Goal: Complete application form: Complete application form

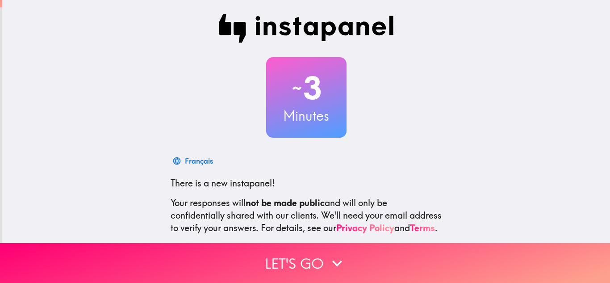
scroll to position [89, 0]
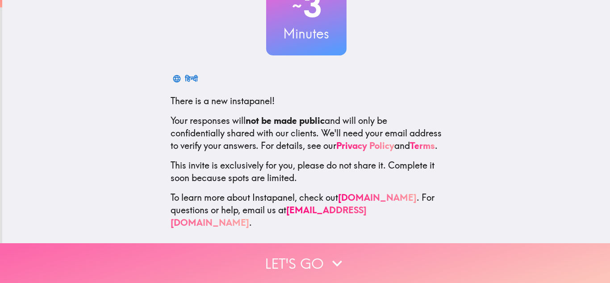
click at [329, 254] on icon "button" at bounding box center [337, 263] width 20 height 20
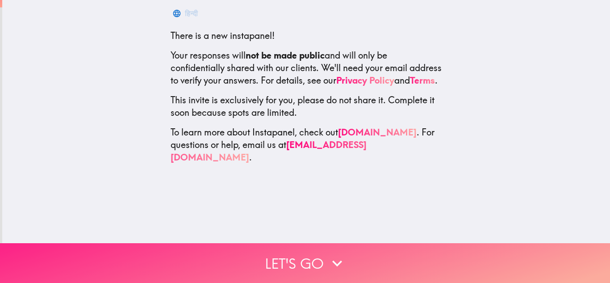
scroll to position [0, 0]
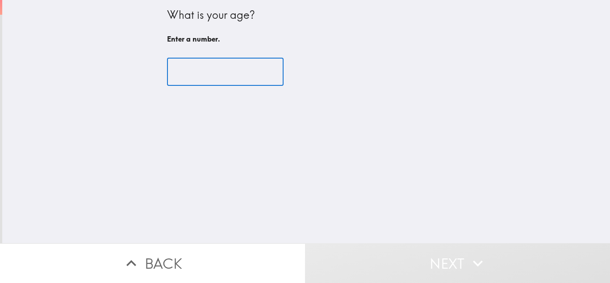
click at [224, 76] on input "number" at bounding box center [225, 72] width 117 height 28
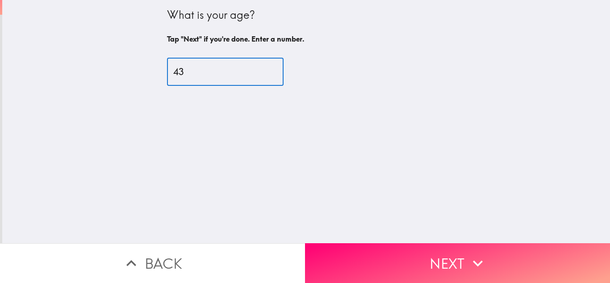
type input "43"
click at [440, 250] on button "Next" at bounding box center [457, 263] width 305 height 40
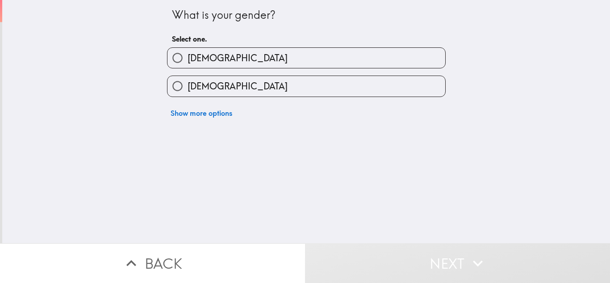
click at [166, 173] on div "What is your gender? Select one. [DEMOGRAPHIC_DATA] [DEMOGRAPHIC_DATA] Show mor…" at bounding box center [306, 121] width 608 height 243
click at [169, 63] on input "[DEMOGRAPHIC_DATA]" at bounding box center [177, 58] width 20 height 20
radio input "true"
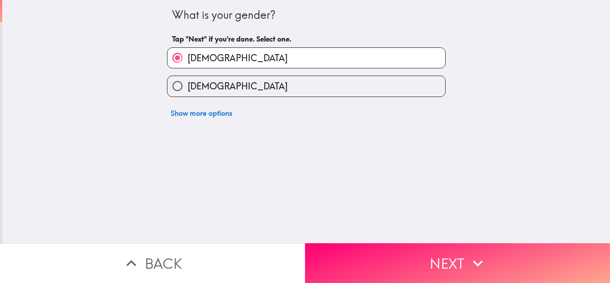
click at [431, 254] on button "Next" at bounding box center [457, 263] width 305 height 40
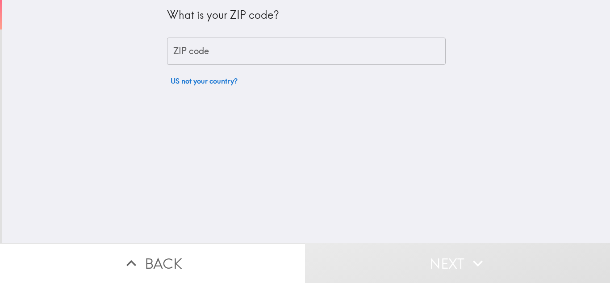
click at [193, 60] on input "ZIP code" at bounding box center [306, 52] width 279 height 28
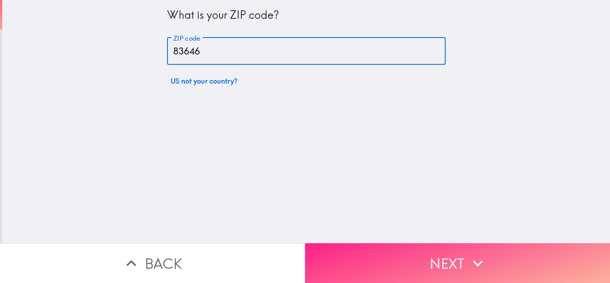
type input "83646"
click at [468, 253] on icon "button" at bounding box center [478, 263] width 20 height 20
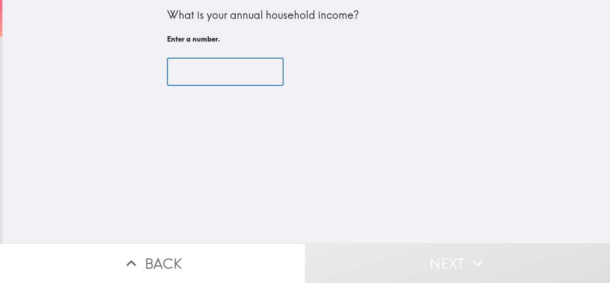
click at [210, 77] on input "number" at bounding box center [225, 72] width 117 height 28
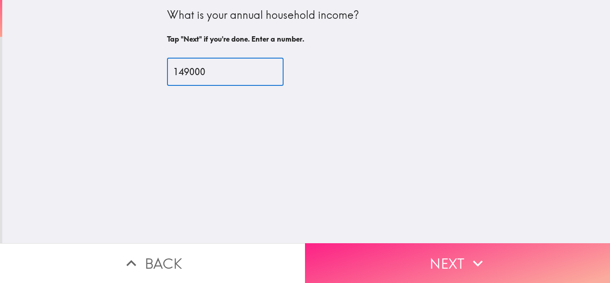
type input "149000"
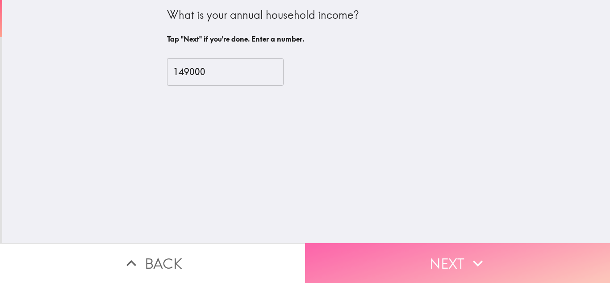
click at [401, 252] on button "Next" at bounding box center [457, 263] width 305 height 40
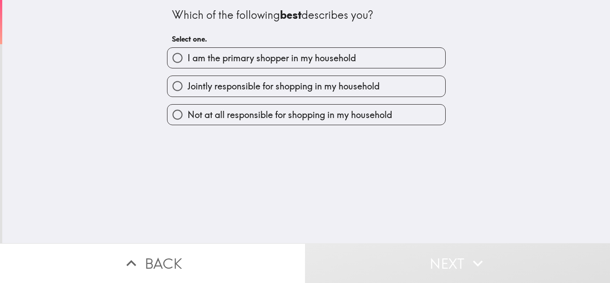
click at [229, 58] on span "I am the primary shopper in my household" at bounding box center [272, 58] width 168 height 13
click at [188, 58] on input "I am the primary shopper in my household" at bounding box center [177, 58] width 20 height 20
radio input "true"
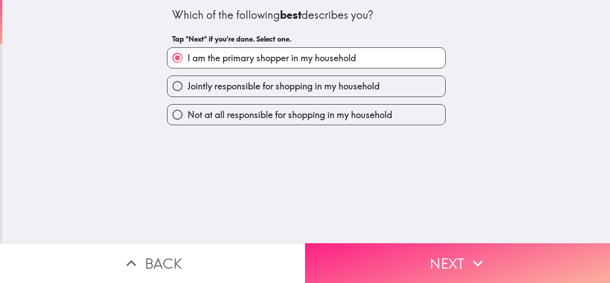
click at [379, 254] on button "Next" at bounding box center [457, 263] width 305 height 40
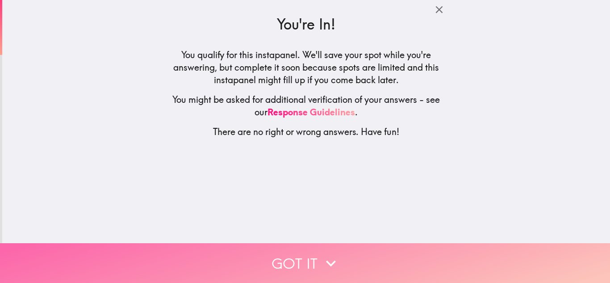
click at [323, 259] on icon "button" at bounding box center [331, 263] width 20 height 20
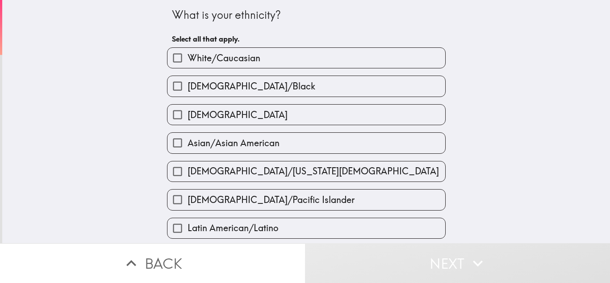
click at [226, 54] on span "White/Caucasian" at bounding box center [224, 58] width 73 height 13
click at [188, 54] on input "White/Caucasian" at bounding box center [177, 58] width 20 height 20
checkbox input "true"
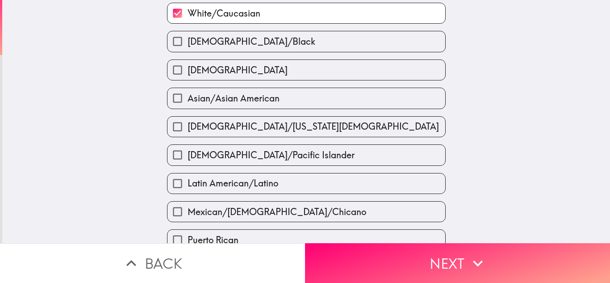
scroll to position [313, 0]
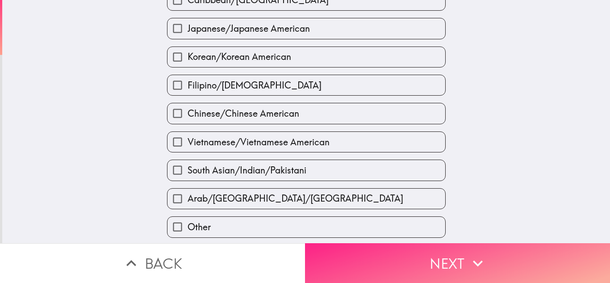
click at [440, 257] on button "Next" at bounding box center [457, 263] width 305 height 40
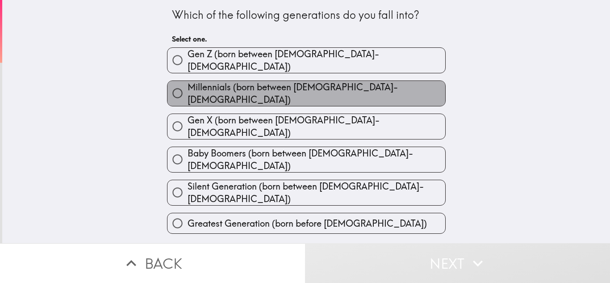
click at [257, 90] on span "Millennials (born between [DEMOGRAPHIC_DATA]-[DEMOGRAPHIC_DATA])" at bounding box center [317, 93] width 258 height 25
click at [188, 90] on input "Millennials (born between [DEMOGRAPHIC_DATA]-[DEMOGRAPHIC_DATA])" at bounding box center [177, 93] width 20 height 20
radio input "true"
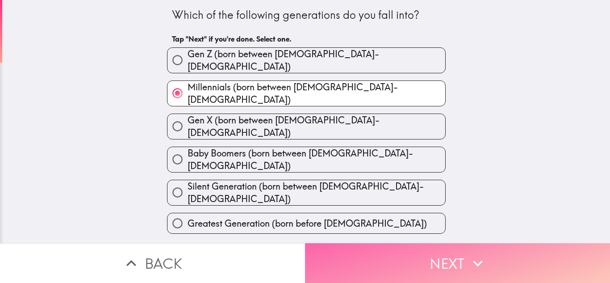
click at [454, 260] on button "Next" at bounding box center [457, 263] width 305 height 40
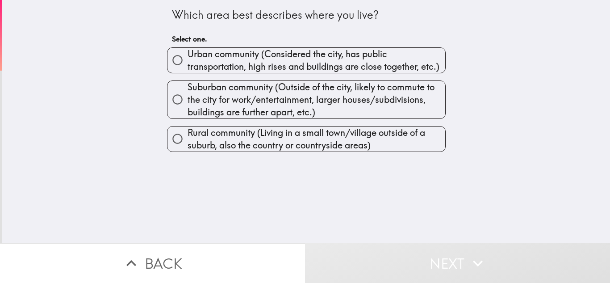
click at [228, 67] on span "Urban community (Considered the city, has public transportation, high rises and…" at bounding box center [317, 60] width 258 height 25
click at [188, 67] on input "Urban community (Considered the city, has public transportation, high rises and…" at bounding box center [177, 60] width 20 height 20
radio input "true"
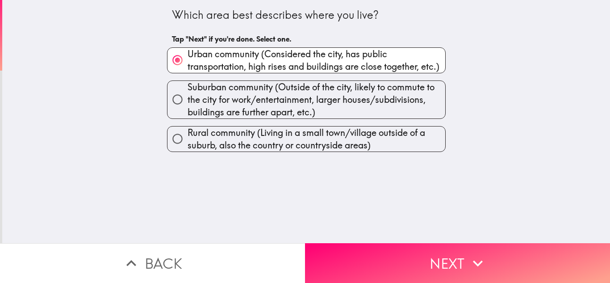
click at [205, 60] on span "Urban community (Considered the city, has public transportation, high rises and…" at bounding box center [317, 60] width 258 height 25
click at [188, 60] on input "Urban community (Considered the city, has public transportation, high rises and…" at bounding box center [177, 60] width 20 height 20
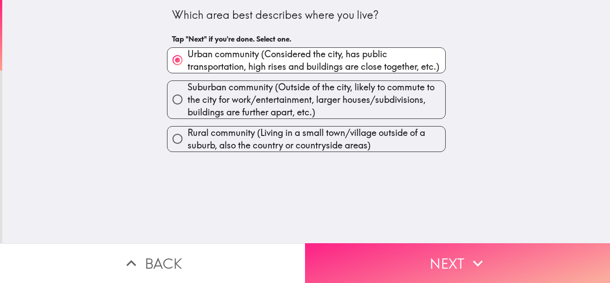
click at [422, 247] on button "Next" at bounding box center [457, 263] width 305 height 40
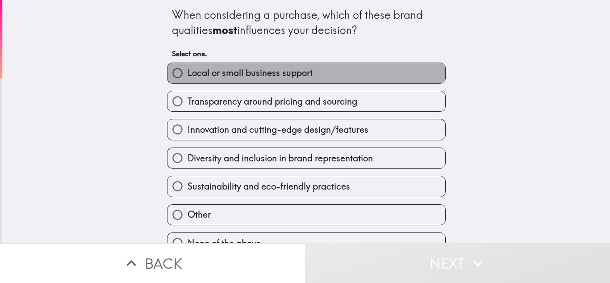
click at [243, 75] on span "Local or small business support" at bounding box center [250, 73] width 125 height 13
click at [188, 75] on input "Local or small business support" at bounding box center [177, 73] width 20 height 20
radio input "true"
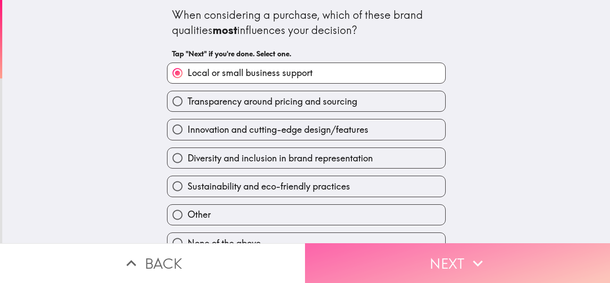
click at [425, 259] on button "Next" at bounding box center [457, 263] width 305 height 40
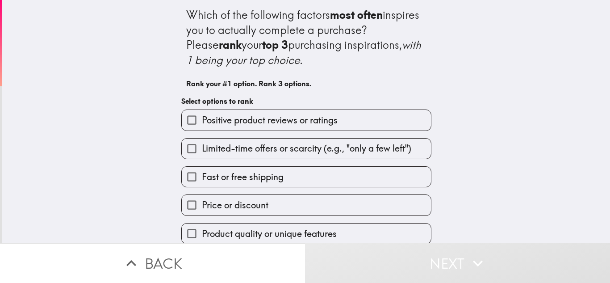
scroll to position [45, 0]
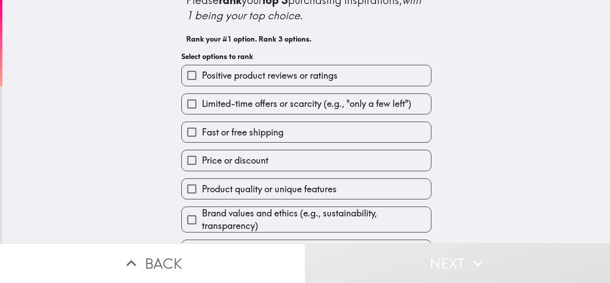
click at [260, 186] on span "Product quality or unique features" at bounding box center [269, 189] width 135 height 13
click at [202, 186] on input "Product quality or unique features" at bounding box center [192, 189] width 20 height 20
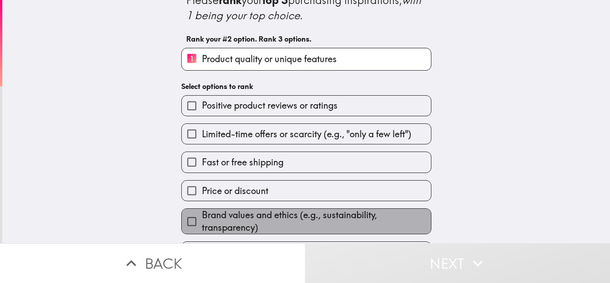
click at [264, 215] on span "Brand values and ethics (e.g., sustainability, transparency)" at bounding box center [316, 221] width 229 height 25
click at [202, 215] on input "Brand values and ethics (e.g., sustainability, transparency)" at bounding box center [192, 221] width 20 height 20
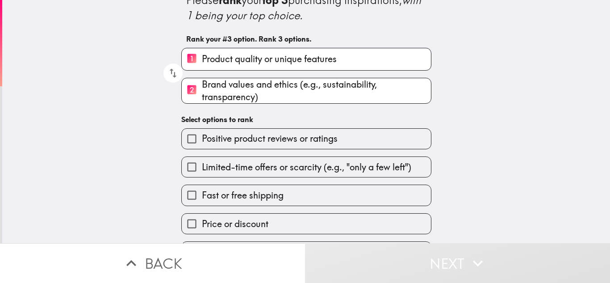
click at [252, 107] on div "Which of the following factors most often inspires you to actually complete a p…" at bounding box center [306, 108] width 286 height 307
click at [237, 139] on span "Positive product reviews or ratings" at bounding box center [270, 138] width 136 height 13
click at [202, 139] on input "Positive product reviews or ratings" at bounding box center [192, 139] width 20 height 20
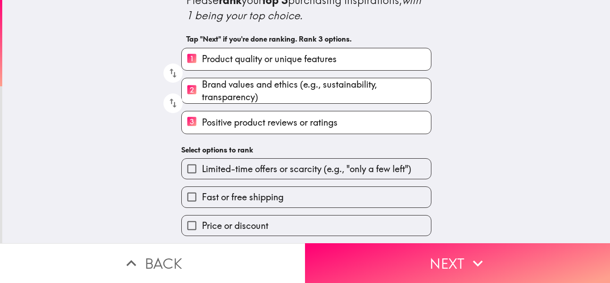
scroll to position [73, 0]
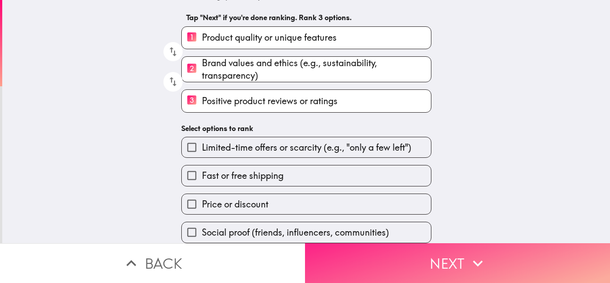
click at [402, 261] on button "Next" at bounding box center [457, 263] width 305 height 40
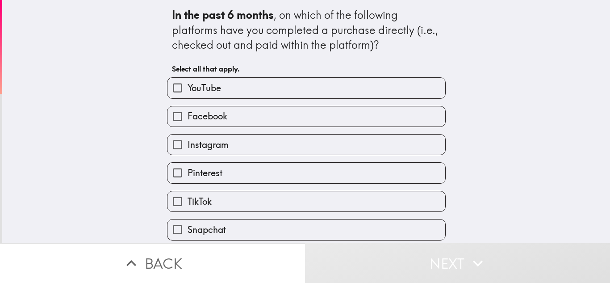
click at [224, 93] on label "YouTube" at bounding box center [306, 88] width 278 height 20
click at [188, 93] on input "YouTube" at bounding box center [177, 88] width 20 height 20
checkbox input "true"
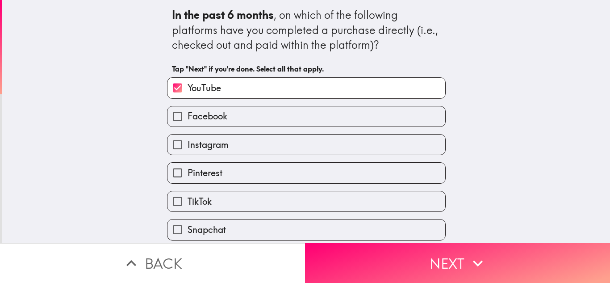
click at [232, 119] on label "Facebook" at bounding box center [306, 116] width 278 height 20
click at [188, 119] on input "Facebook" at bounding box center [177, 116] width 20 height 20
checkbox input "true"
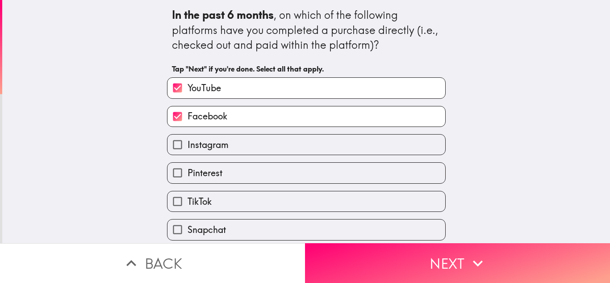
click at [235, 137] on label "Instagram" at bounding box center [306, 144] width 278 height 20
click at [188, 137] on input "Instagram" at bounding box center [177, 144] width 20 height 20
checkbox input "true"
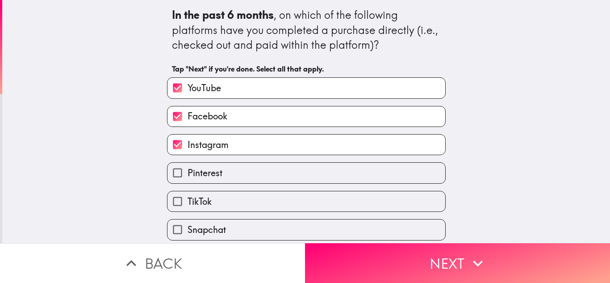
click at [229, 200] on label "TikTok" at bounding box center [306, 201] width 278 height 20
click at [188, 200] on input "TikTok" at bounding box center [177, 201] width 20 height 20
checkbox input "true"
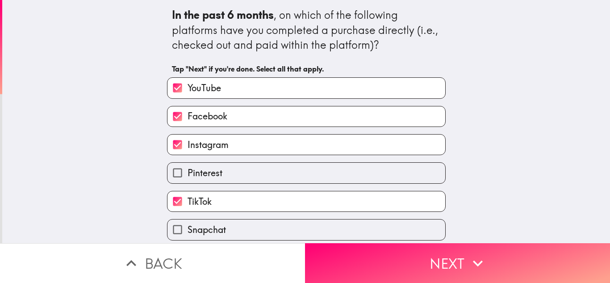
scroll to position [32, 0]
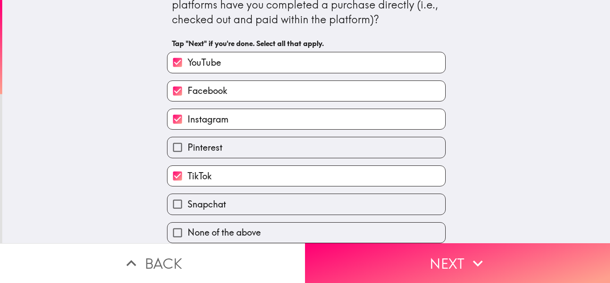
click at [223, 194] on label "Snapchat" at bounding box center [306, 204] width 278 height 20
click at [188, 194] on input "Snapchat" at bounding box center [177, 204] width 20 height 20
checkbox input "true"
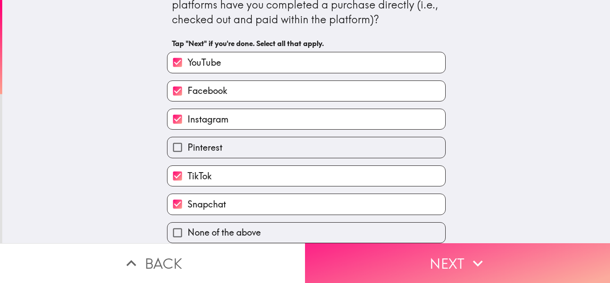
click at [443, 256] on button "Next" at bounding box center [457, 263] width 305 height 40
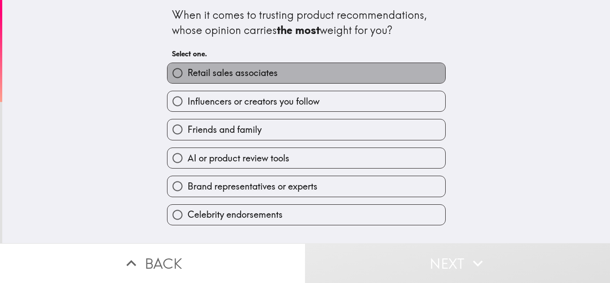
click at [233, 78] on span "Retail sales associates" at bounding box center [233, 73] width 90 height 13
click at [188, 78] on input "Retail sales associates" at bounding box center [177, 73] width 20 height 20
radio input "true"
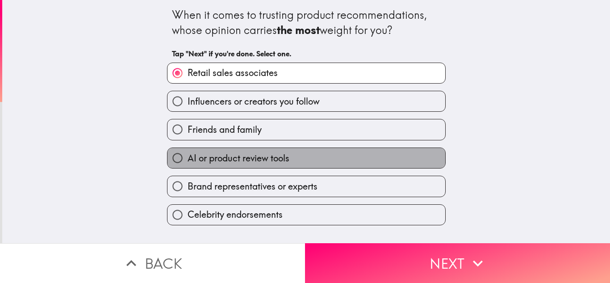
click at [203, 153] on span "AI or product review tools" at bounding box center [239, 158] width 102 height 13
click at [188, 153] on input "AI or product review tools" at bounding box center [177, 158] width 20 height 20
radio input "true"
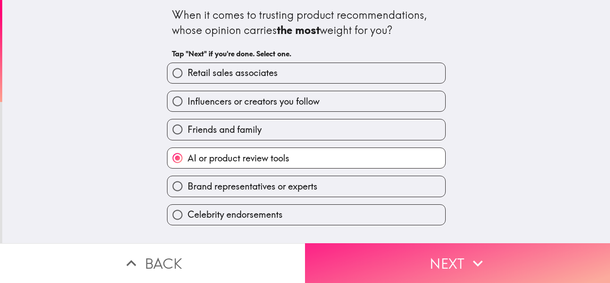
click at [450, 255] on button "Next" at bounding box center [457, 263] width 305 height 40
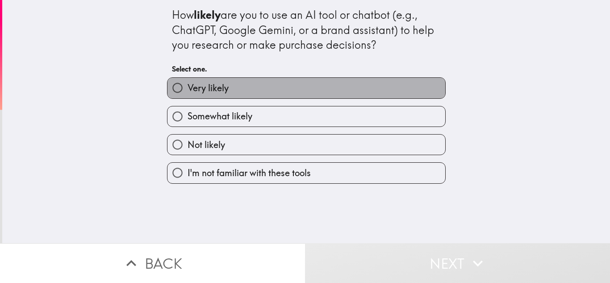
click at [202, 94] on span "Very likely" at bounding box center [208, 88] width 41 height 13
click at [188, 94] on input "Very likely" at bounding box center [177, 88] width 20 height 20
radio input "true"
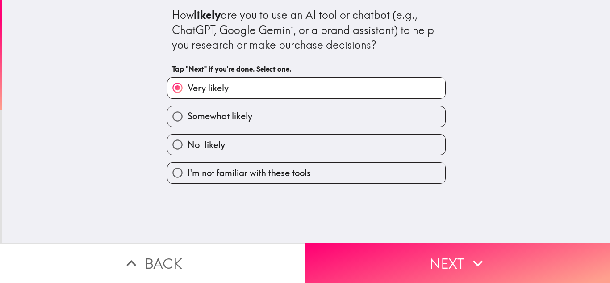
click at [398, 248] on button "Next" at bounding box center [457, 263] width 305 height 40
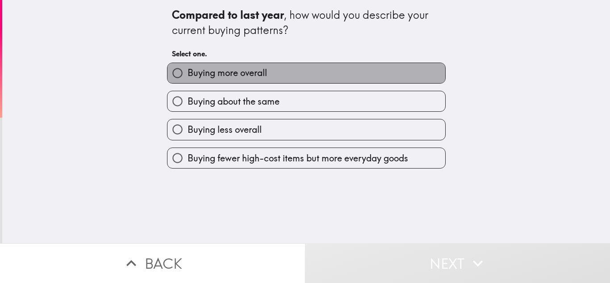
click at [246, 76] on span "Buying more overall" at bounding box center [227, 73] width 79 height 13
click at [188, 76] on input "Buying more overall" at bounding box center [177, 73] width 20 height 20
radio input "true"
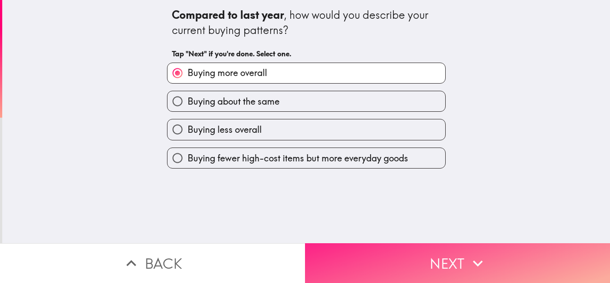
click at [487, 258] on button "Next" at bounding box center [457, 263] width 305 height 40
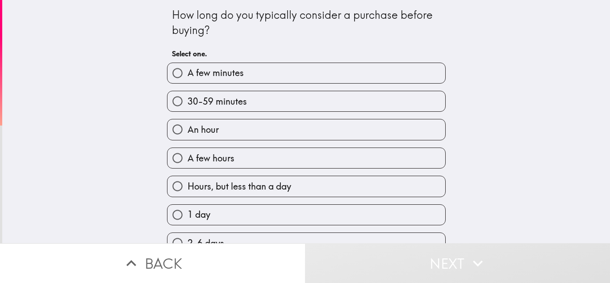
click at [220, 102] on span "30-59 minutes" at bounding box center [217, 101] width 59 height 13
click at [188, 102] on input "30-59 minutes" at bounding box center [177, 101] width 20 height 20
radio input "true"
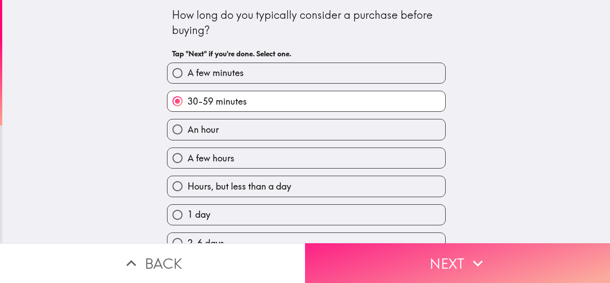
click at [468, 255] on icon "button" at bounding box center [478, 263] width 20 height 20
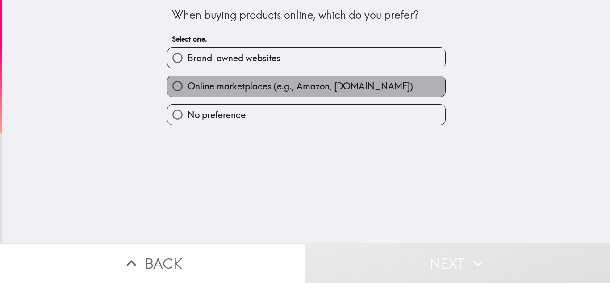
click at [260, 87] on span "Online marketplaces (e.g., Amazon, [DOMAIN_NAME])" at bounding box center [300, 86] width 225 height 13
click at [188, 87] on input "Online marketplaces (e.g., Amazon, [DOMAIN_NAME])" at bounding box center [177, 86] width 20 height 20
radio input "true"
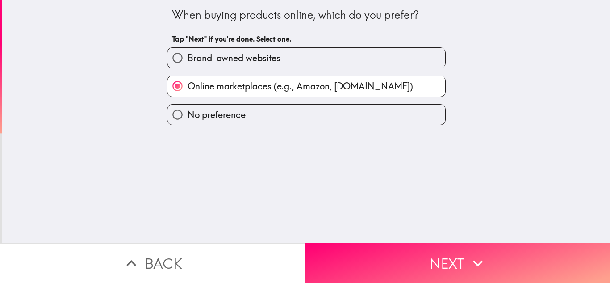
click at [407, 257] on button "Next" at bounding box center [457, 263] width 305 height 40
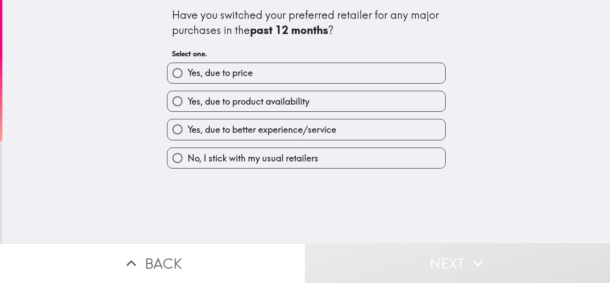
click at [232, 76] on span "Yes, due to price" at bounding box center [220, 73] width 65 height 13
click at [188, 76] on input "Yes, due to price" at bounding box center [177, 73] width 20 height 20
radio input "true"
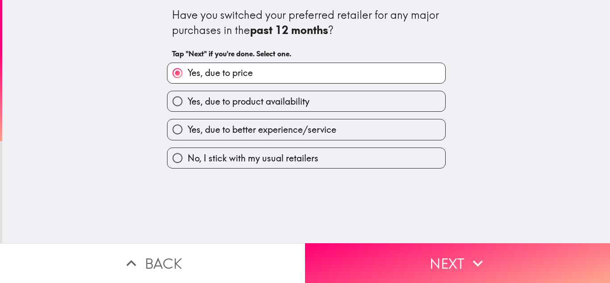
click at [270, 129] on span "Yes, due to better experience/service" at bounding box center [262, 129] width 149 height 13
click at [188, 129] on input "Yes, due to better experience/service" at bounding box center [177, 129] width 20 height 20
radio input "true"
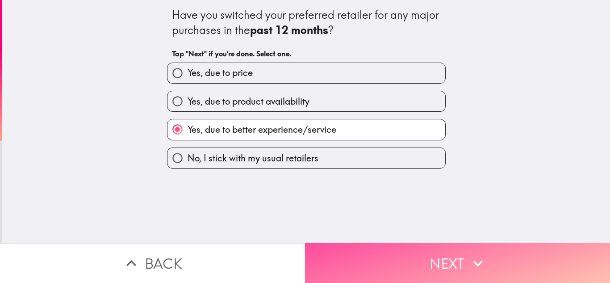
drag, startPoint x: 404, startPoint y: 251, endPoint x: 339, endPoint y: 217, distance: 73.5
click at [404, 252] on button "Next" at bounding box center [457, 263] width 305 height 40
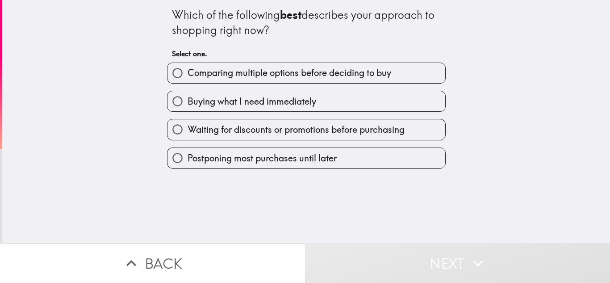
click at [243, 72] on span "Comparing multiple options before deciding to buy" at bounding box center [290, 73] width 204 height 13
click at [188, 72] on input "Comparing multiple options before deciding to buy" at bounding box center [177, 73] width 20 height 20
radio input "true"
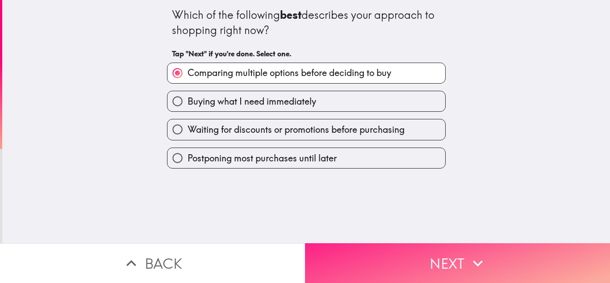
click at [417, 249] on button "Next" at bounding box center [457, 263] width 305 height 40
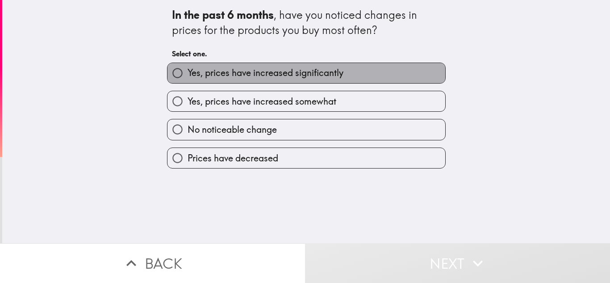
click at [222, 76] on span "Yes, prices have increased significantly" at bounding box center [266, 73] width 156 height 13
click at [188, 76] on input "Yes, prices have increased significantly" at bounding box center [177, 73] width 20 height 20
radio input "true"
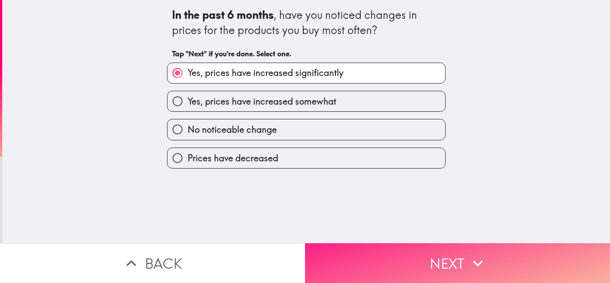
click at [370, 246] on button "Next" at bounding box center [457, 263] width 305 height 40
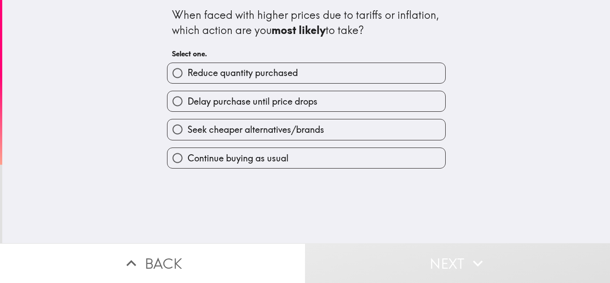
click at [224, 77] on span "Reduce quantity purchased" at bounding box center [243, 73] width 110 height 13
click at [188, 77] on input "Reduce quantity purchased" at bounding box center [177, 73] width 20 height 20
radio input "true"
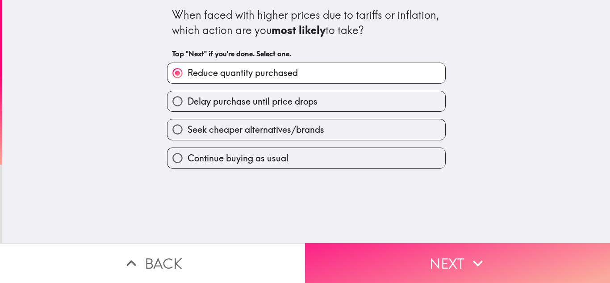
click at [407, 263] on button "Next" at bounding box center [457, 263] width 305 height 40
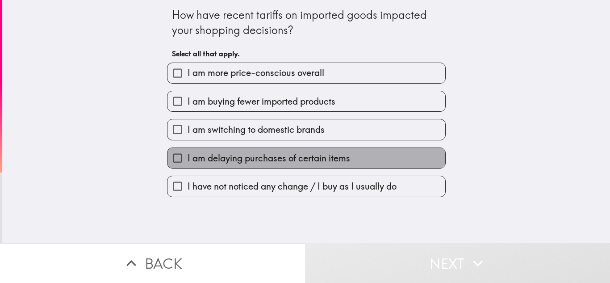
click at [238, 157] on span "I am delaying purchases of certain items" at bounding box center [269, 158] width 163 height 13
click at [188, 157] on input "I am delaying purchases of certain items" at bounding box center [177, 158] width 20 height 20
checkbox input "true"
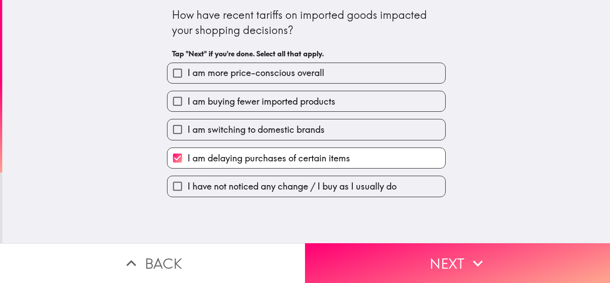
click at [239, 125] on span "I am switching to domestic brands" at bounding box center [256, 129] width 137 height 13
click at [188, 125] on input "I am switching to domestic brands" at bounding box center [177, 129] width 20 height 20
checkbox input "true"
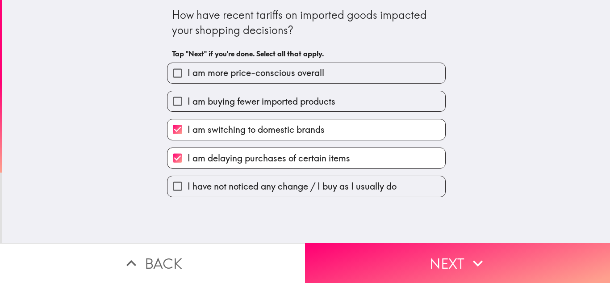
click at [239, 102] on span "I am buying fewer imported products" at bounding box center [262, 101] width 148 height 13
click at [188, 102] on input "I am buying fewer imported products" at bounding box center [177, 101] width 20 height 20
checkbox input "true"
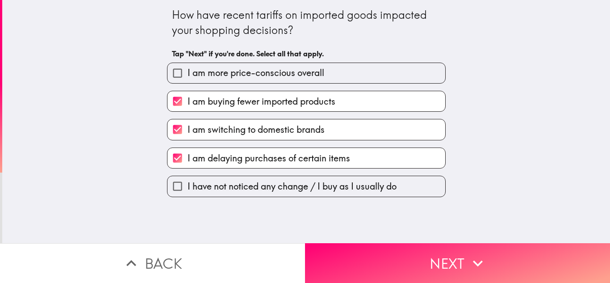
click at [242, 75] on span "I am more price-conscious overall" at bounding box center [256, 73] width 137 height 13
click at [188, 75] on input "I am more price-conscious overall" at bounding box center [177, 73] width 20 height 20
checkbox input "true"
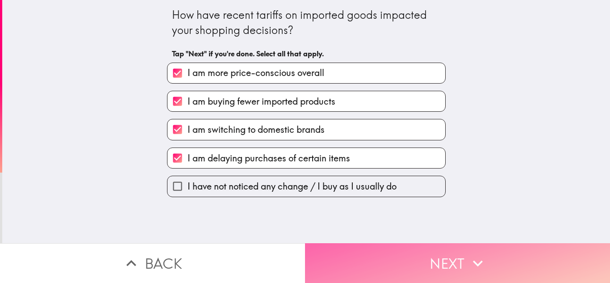
click at [413, 252] on button "Next" at bounding box center [457, 263] width 305 height 40
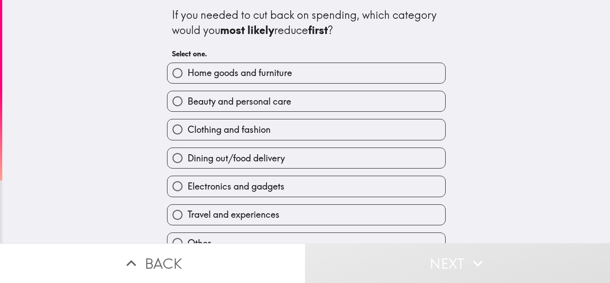
click at [242, 74] on span "Home goods and furniture" at bounding box center [240, 73] width 104 height 13
click at [188, 74] on input "Home goods and furniture" at bounding box center [177, 73] width 20 height 20
radio input "true"
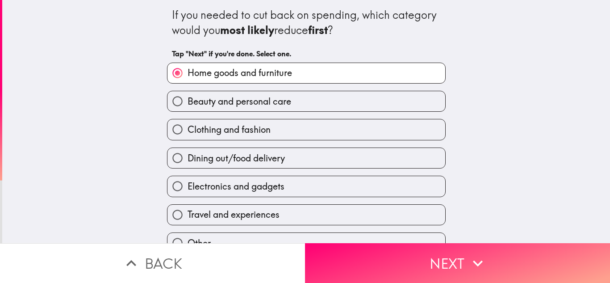
scroll to position [46, 0]
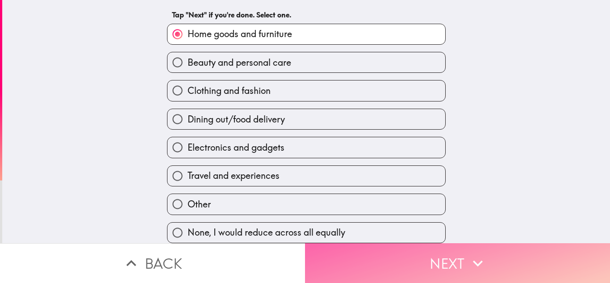
click at [418, 250] on button "Next" at bounding box center [457, 263] width 305 height 40
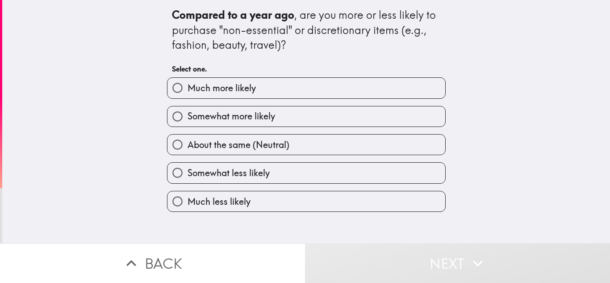
click at [214, 88] on span "Much more likely" at bounding box center [222, 88] width 68 height 13
click at [188, 88] on input "Much more likely" at bounding box center [177, 88] width 20 height 20
radio input "true"
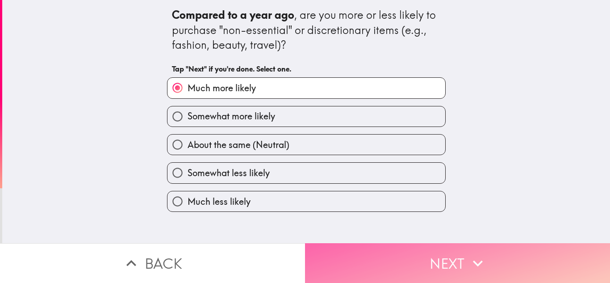
click at [414, 258] on button "Next" at bounding box center [457, 263] width 305 height 40
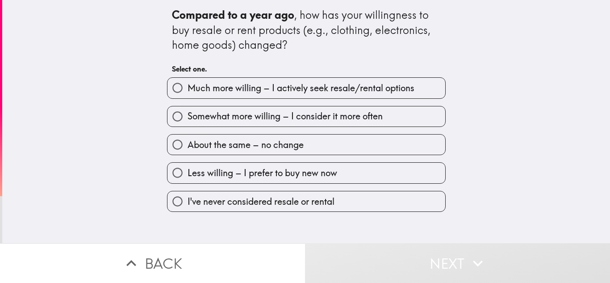
click at [282, 95] on label "Much more willing – I actively seek resale/rental options" at bounding box center [306, 88] width 278 height 20
click at [188, 95] on input "Much more willing – I actively seek resale/rental options" at bounding box center [177, 88] width 20 height 20
radio input "true"
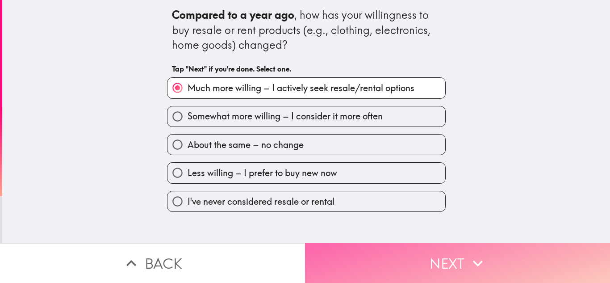
click at [385, 264] on button "Next" at bounding box center [457, 263] width 305 height 40
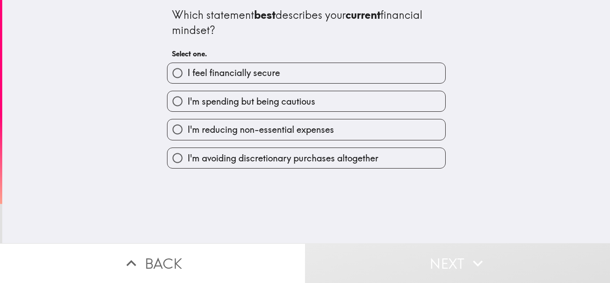
click at [232, 74] on span "I feel financially secure" at bounding box center [234, 73] width 92 height 13
click at [188, 74] on input "I feel financially secure" at bounding box center [177, 73] width 20 height 20
radio input "true"
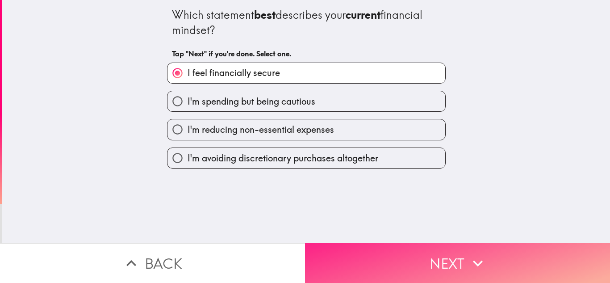
click at [432, 259] on button "Next" at bounding box center [457, 263] width 305 height 40
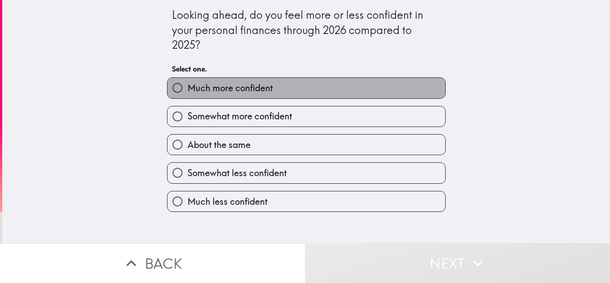
click at [205, 85] on span "Much more confident" at bounding box center [230, 88] width 85 height 13
click at [188, 85] on input "Much more confident" at bounding box center [177, 88] width 20 height 20
radio input "true"
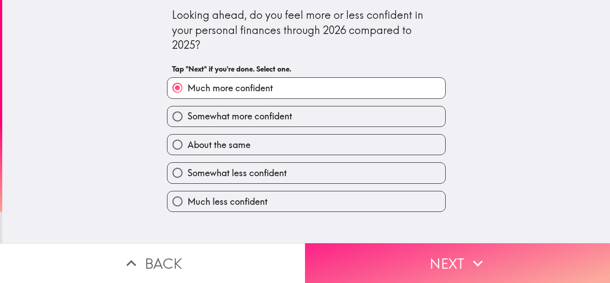
click at [392, 246] on button "Next" at bounding box center [457, 263] width 305 height 40
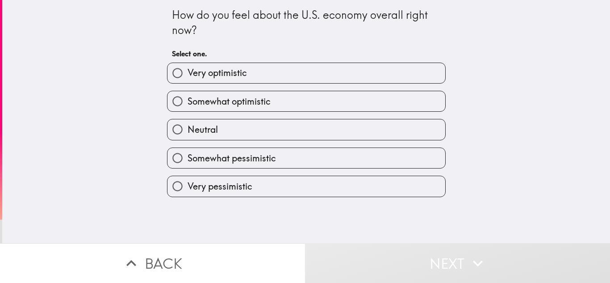
click at [211, 73] on span "Very optimistic" at bounding box center [217, 73] width 59 height 13
click at [188, 73] on input "Very optimistic" at bounding box center [177, 73] width 20 height 20
radio input "true"
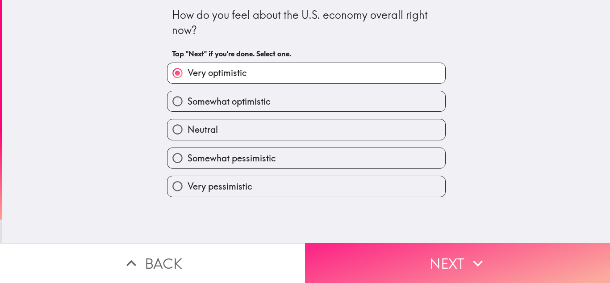
click at [370, 258] on button "Next" at bounding box center [457, 263] width 305 height 40
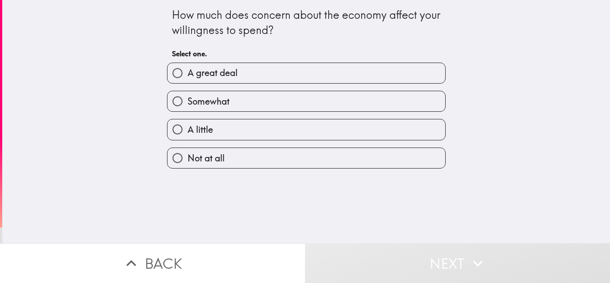
click at [221, 70] on span "A great deal" at bounding box center [213, 73] width 50 height 13
click at [188, 70] on input "A great deal" at bounding box center [177, 73] width 20 height 20
radio input "true"
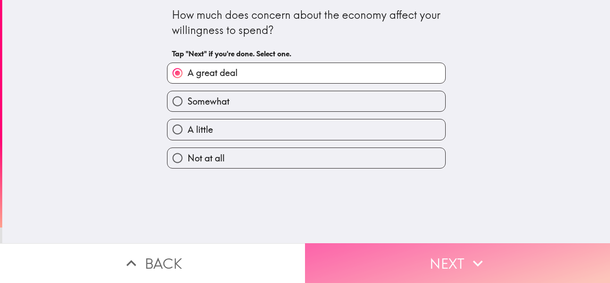
click at [422, 253] on button "Next" at bounding box center [457, 263] width 305 height 40
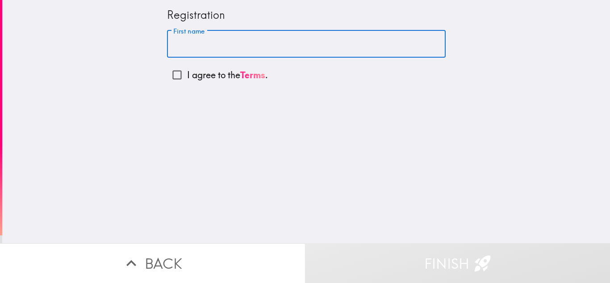
click at [185, 45] on input "First name" at bounding box center [306, 44] width 279 height 28
click at [249, 46] on input "First name" at bounding box center [306, 44] width 279 height 28
paste input "[PERSON_NAME]"
drag, startPoint x: 196, startPoint y: 45, endPoint x: 232, endPoint y: 42, distance: 36.3
click at [232, 42] on input "[PERSON_NAME]" at bounding box center [306, 44] width 279 height 28
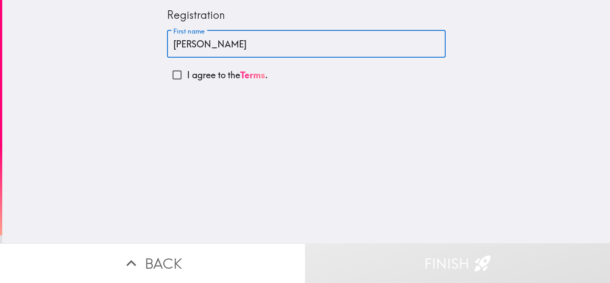
type input "[PERSON_NAME]"
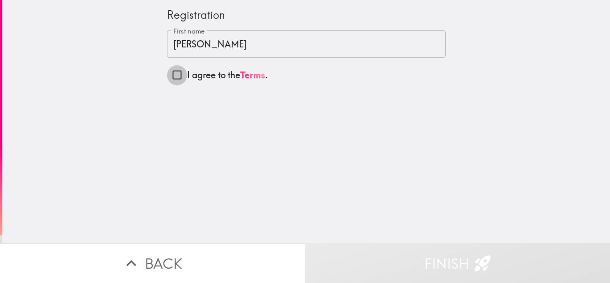
click at [170, 73] on input "I agree to the Terms ." at bounding box center [177, 75] width 20 height 20
checkbox input "true"
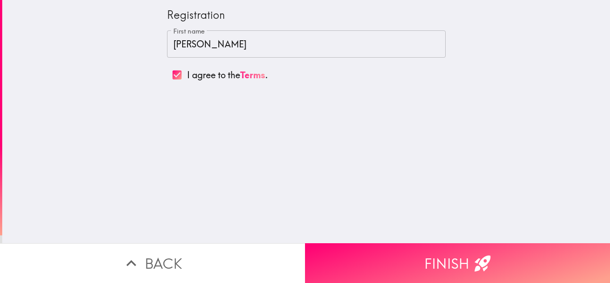
click at [413, 249] on button "Finish" at bounding box center [457, 263] width 305 height 40
